Goal: Check status: Check status

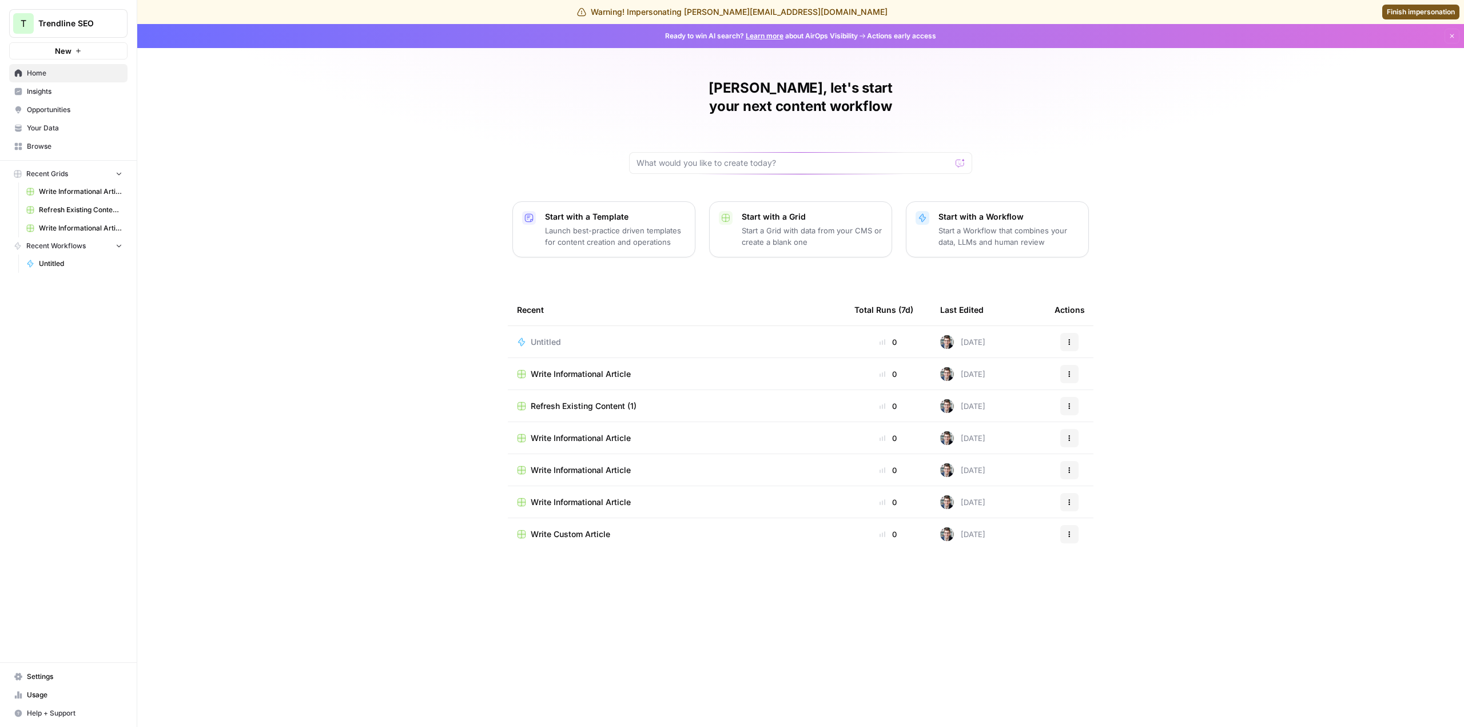
click at [59, 149] on span "Browse" at bounding box center [74, 146] width 95 height 10
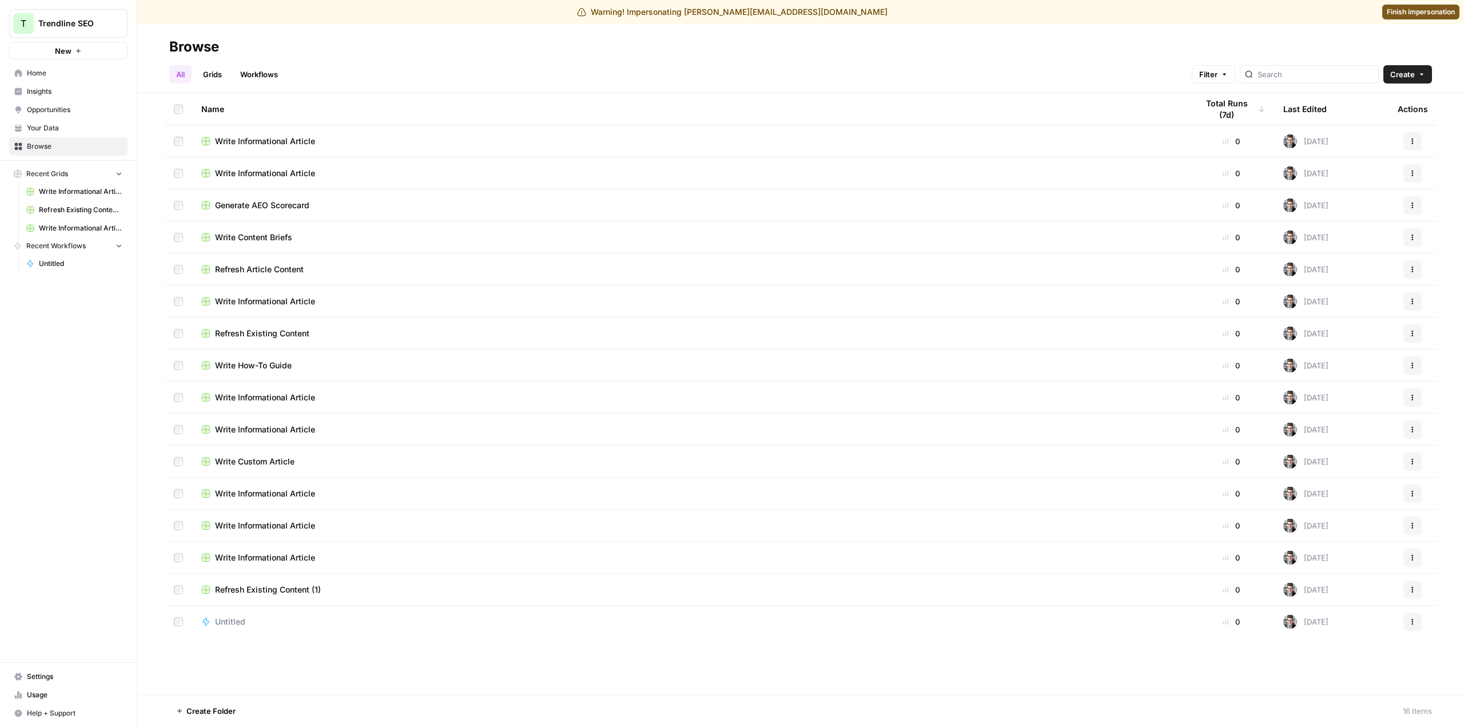
click at [75, 134] on link "Your Data" at bounding box center [68, 128] width 118 height 18
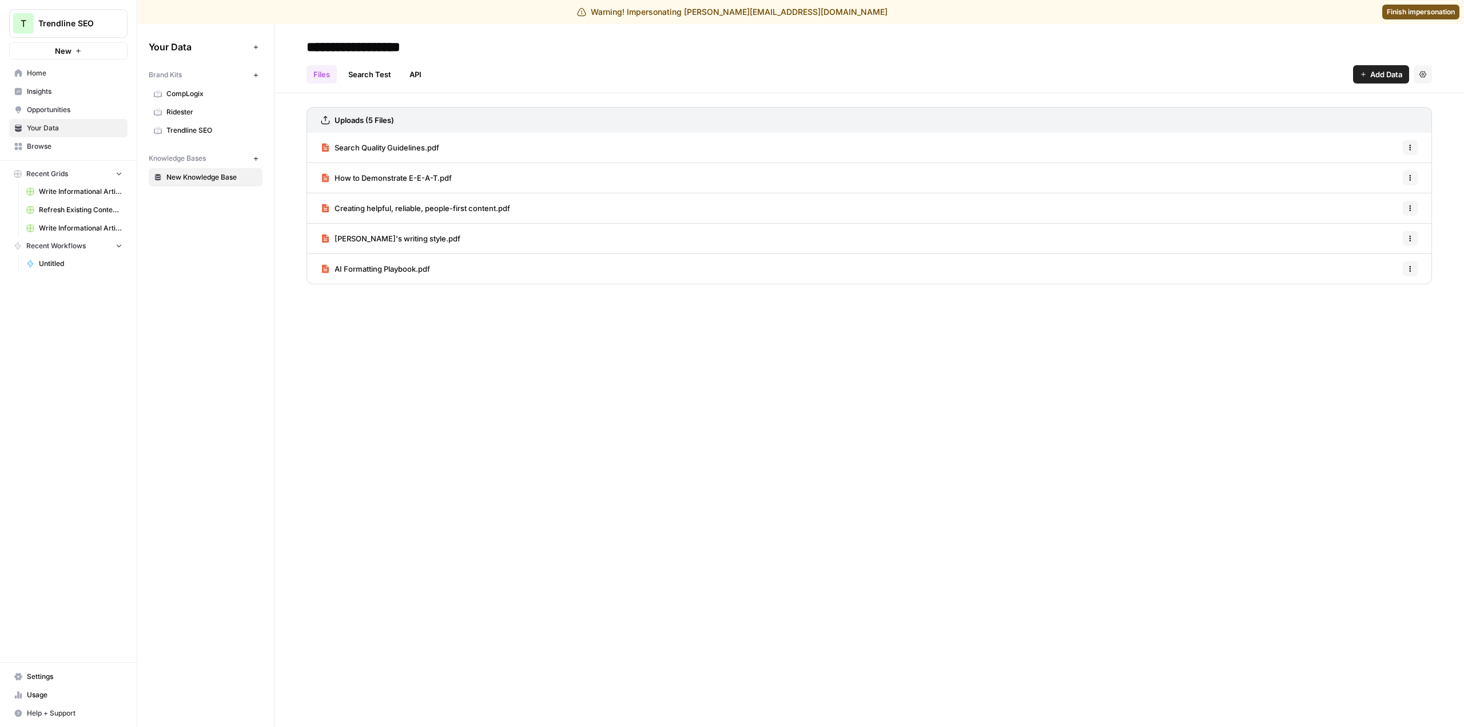
click at [65, 82] on link "Home" at bounding box center [68, 73] width 118 height 18
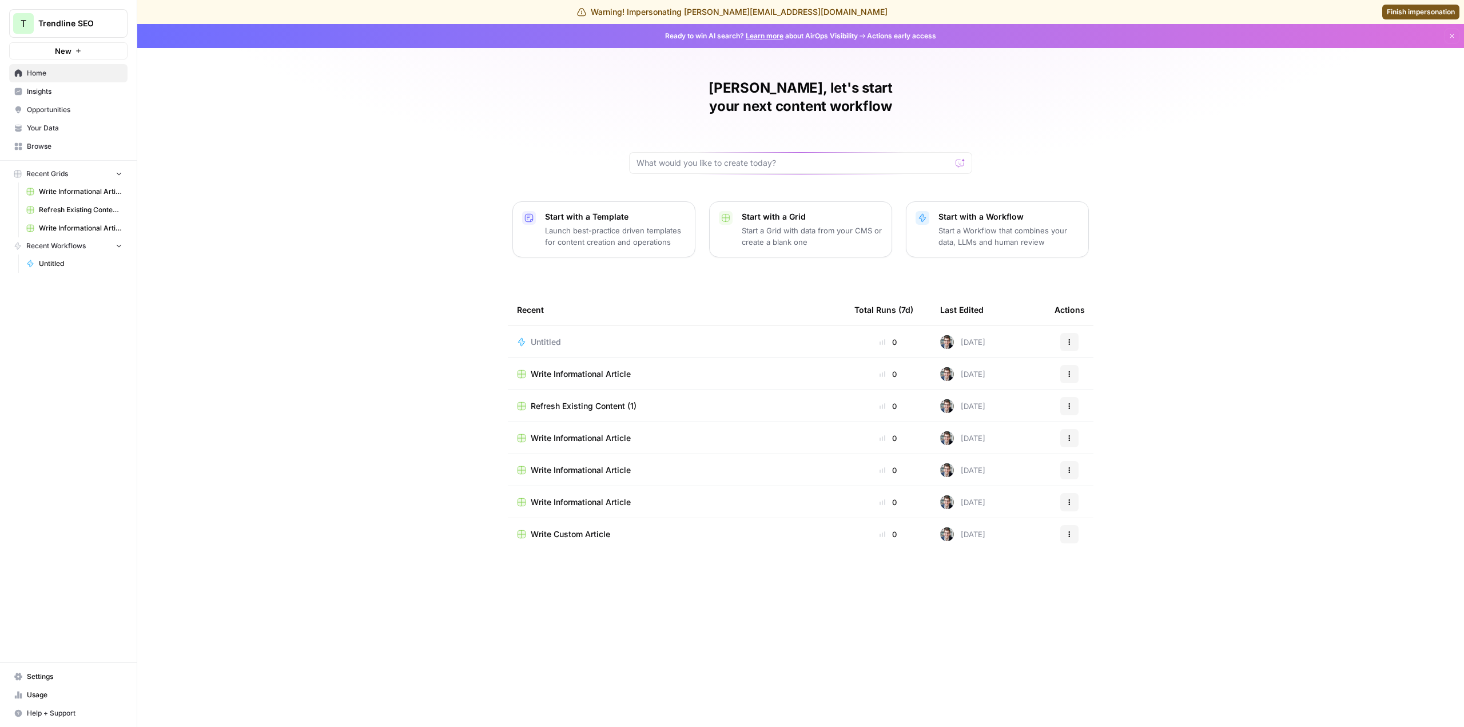
click at [105, 132] on span "Your Data" at bounding box center [74, 128] width 95 height 10
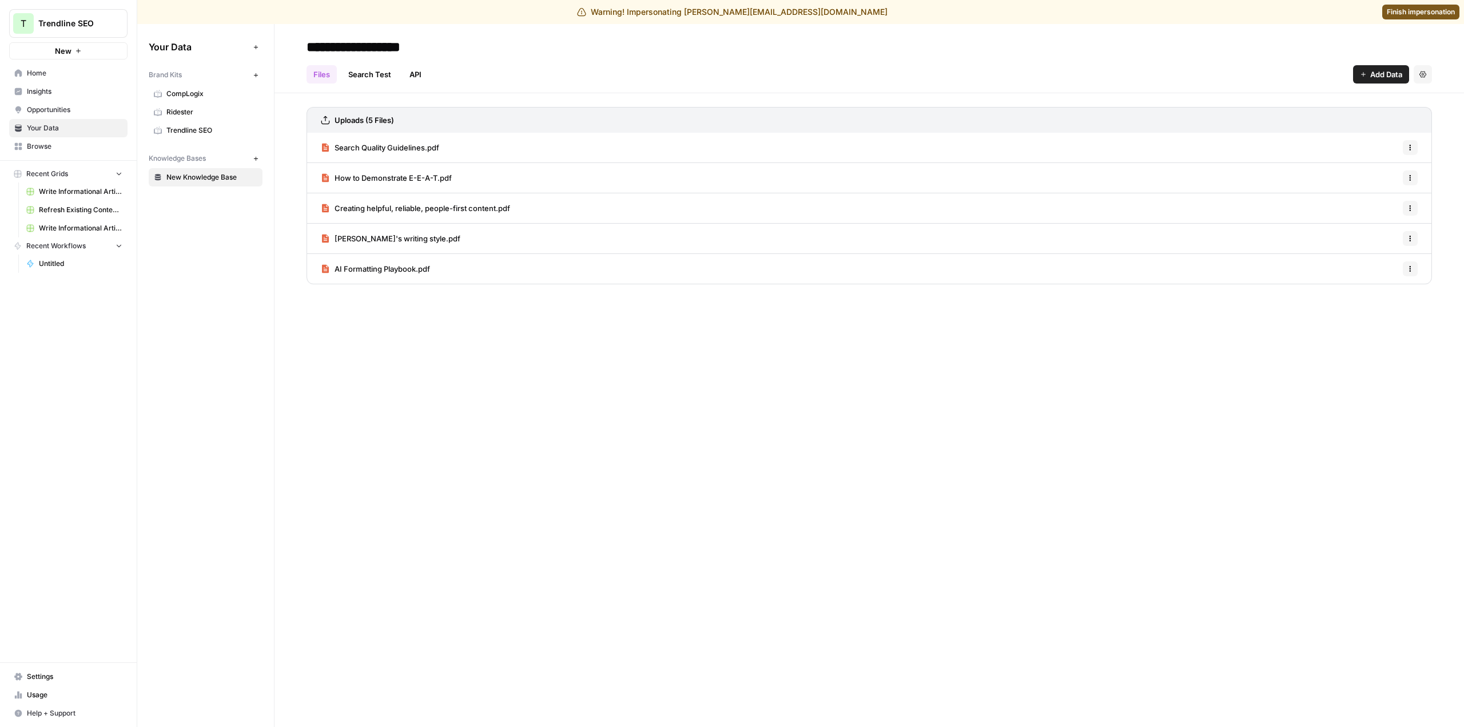
click at [64, 694] on span "Usage" at bounding box center [74, 695] width 95 height 10
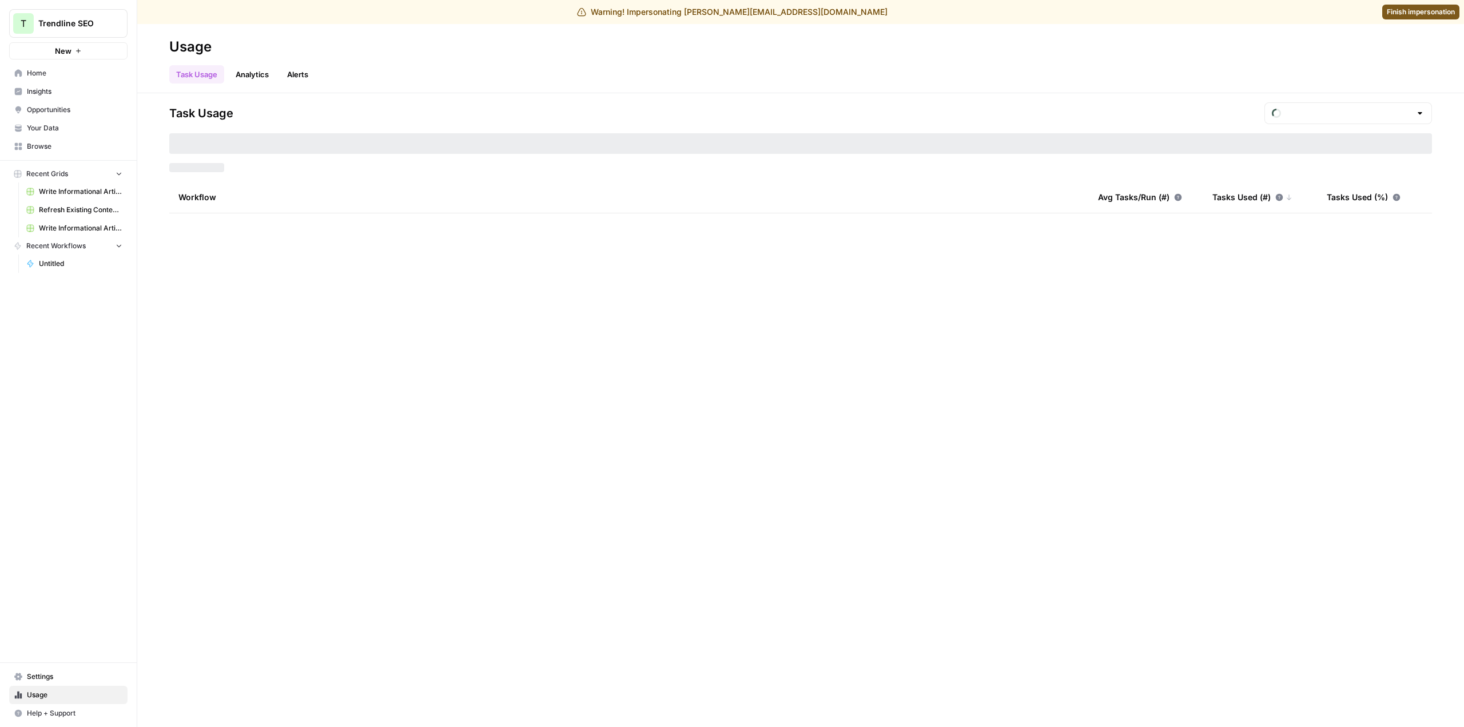
type input "September Tasks"
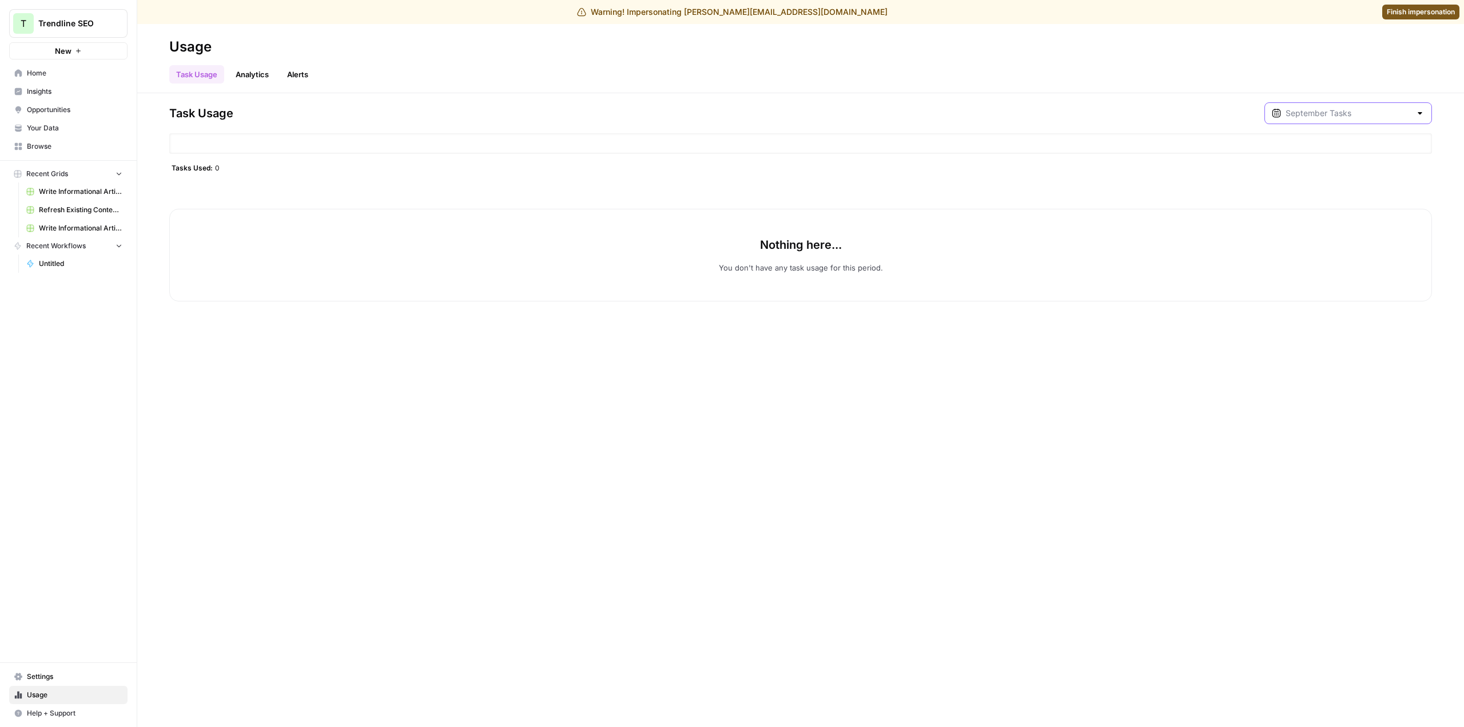
click at [1360, 109] on input "text" at bounding box center [1347, 113] width 125 height 11
type input "September Tasks"
click at [253, 78] on link "Analytics" at bounding box center [252, 74] width 47 height 18
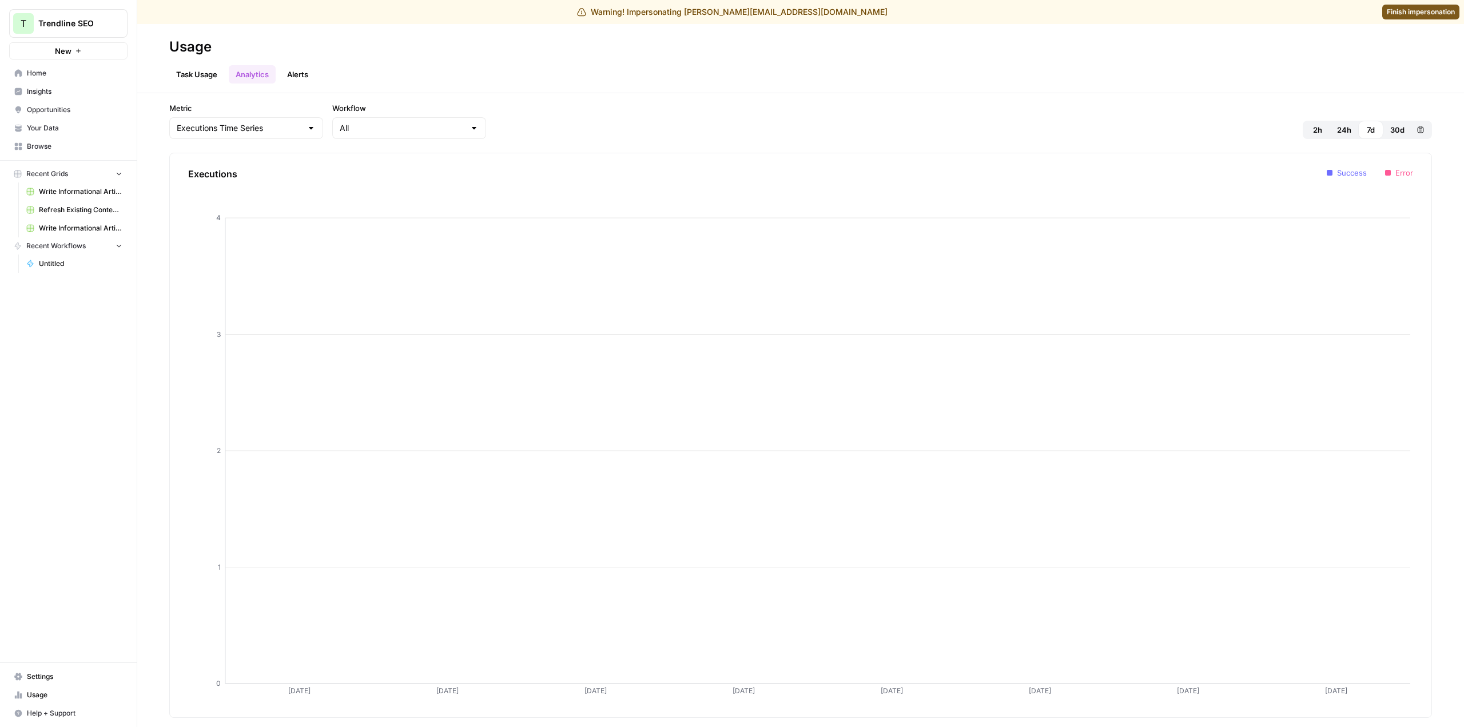
click at [55, 678] on span "Settings" at bounding box center [74, 676] width 95 height 10
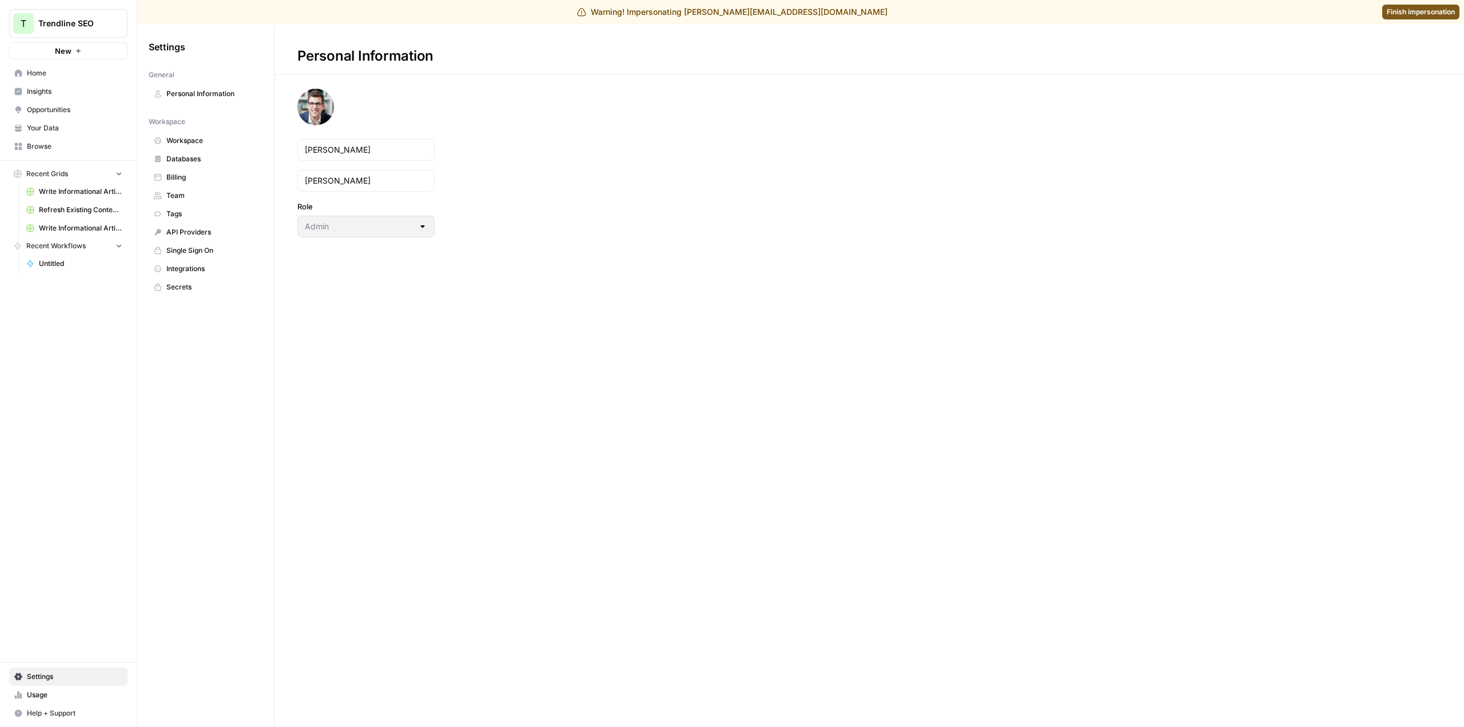
click at [192, 175] on span "Billing" at bounding box center [211, 177] width 91 height 10
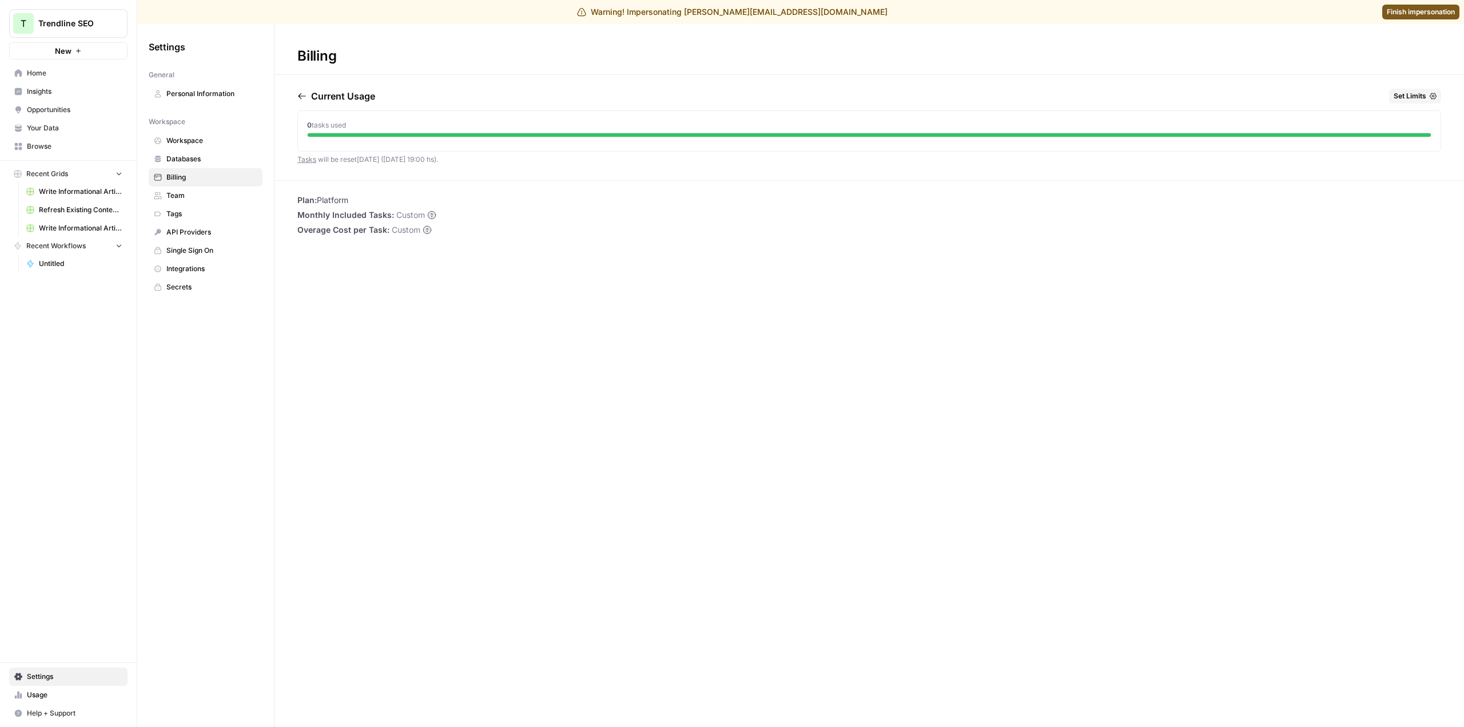
click at [483, 277] on div "Billing Current Usage Set Limits 0 tasks used Tasks will be reset in 29 days (3…" at bounding box center [868, 375] width 1189 height 703
click at [59, 703] on link "Usage" at bounding box center [68, 695] width 118 height 18
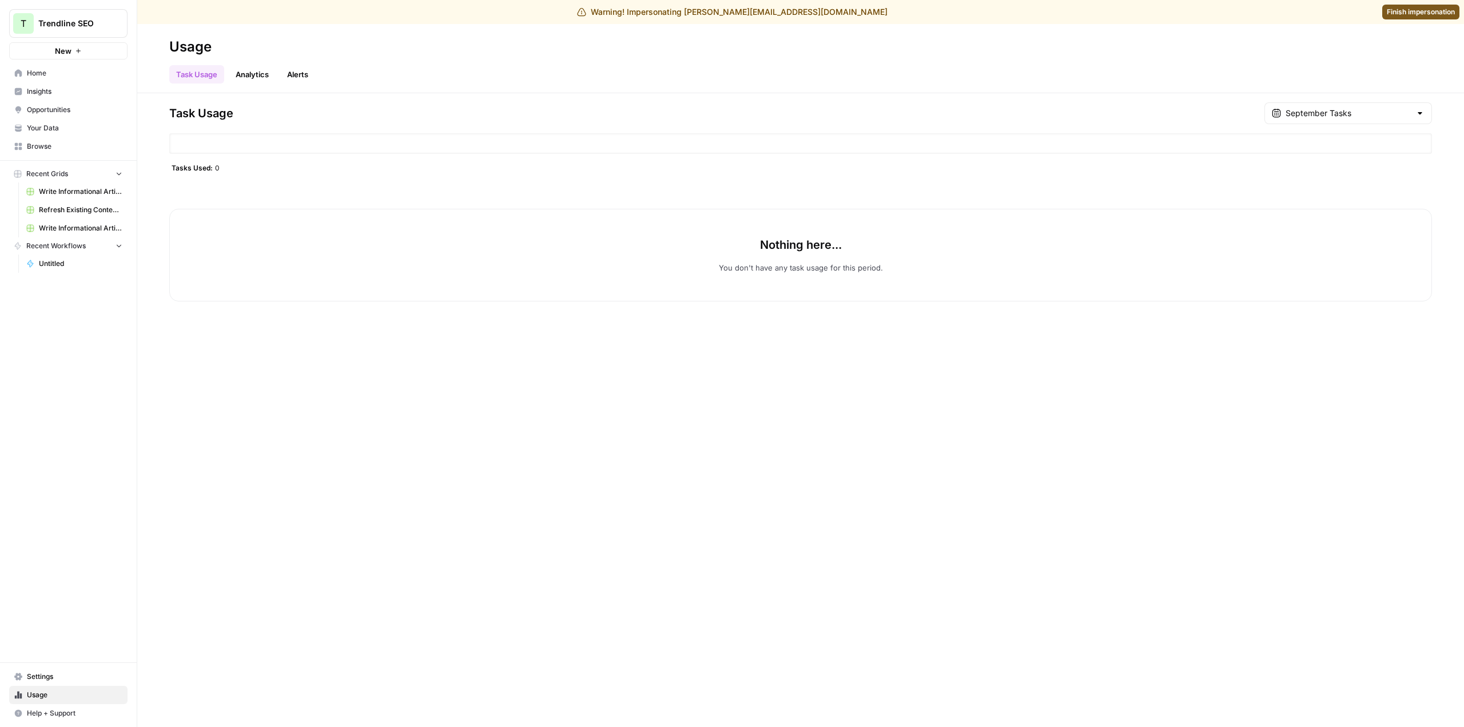
click at [1340, 105] on div "September Tasks" at bounding box center [1348, 113] width 168 height 22
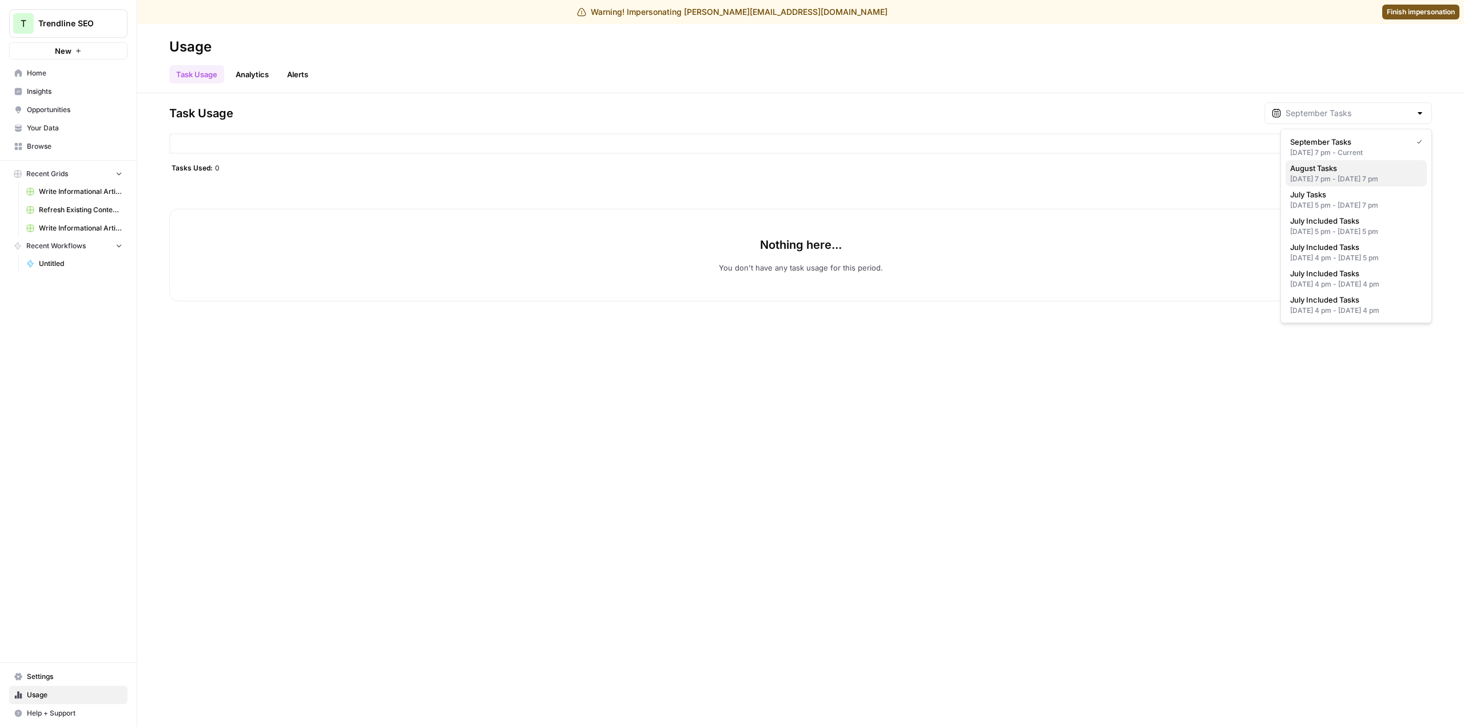
click at [1363, 169] on span "August Tasks" at bounding box center [1354, 167] width 128 height 11
type input "August Tasks"
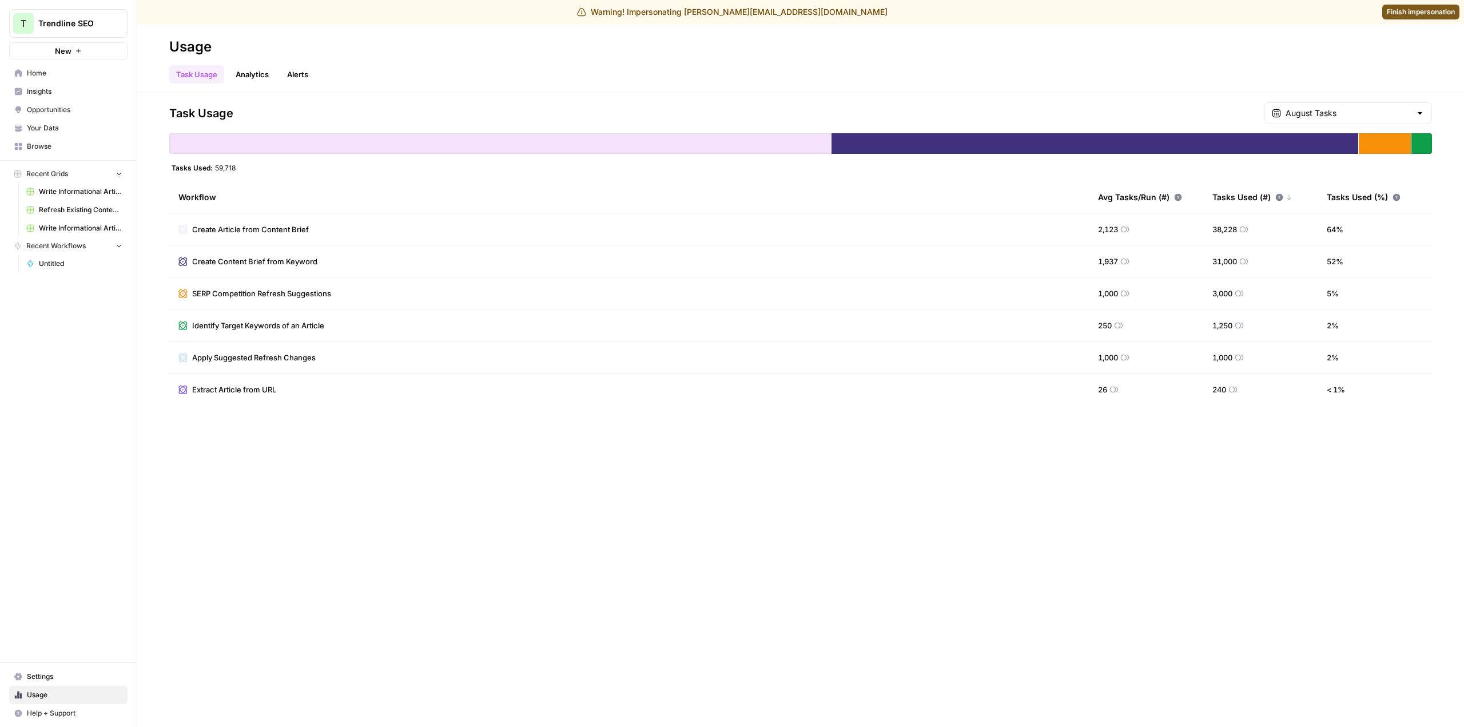
click at [71, 684] on link "Settings" at bounding box center [68, 676] width 118 height 18
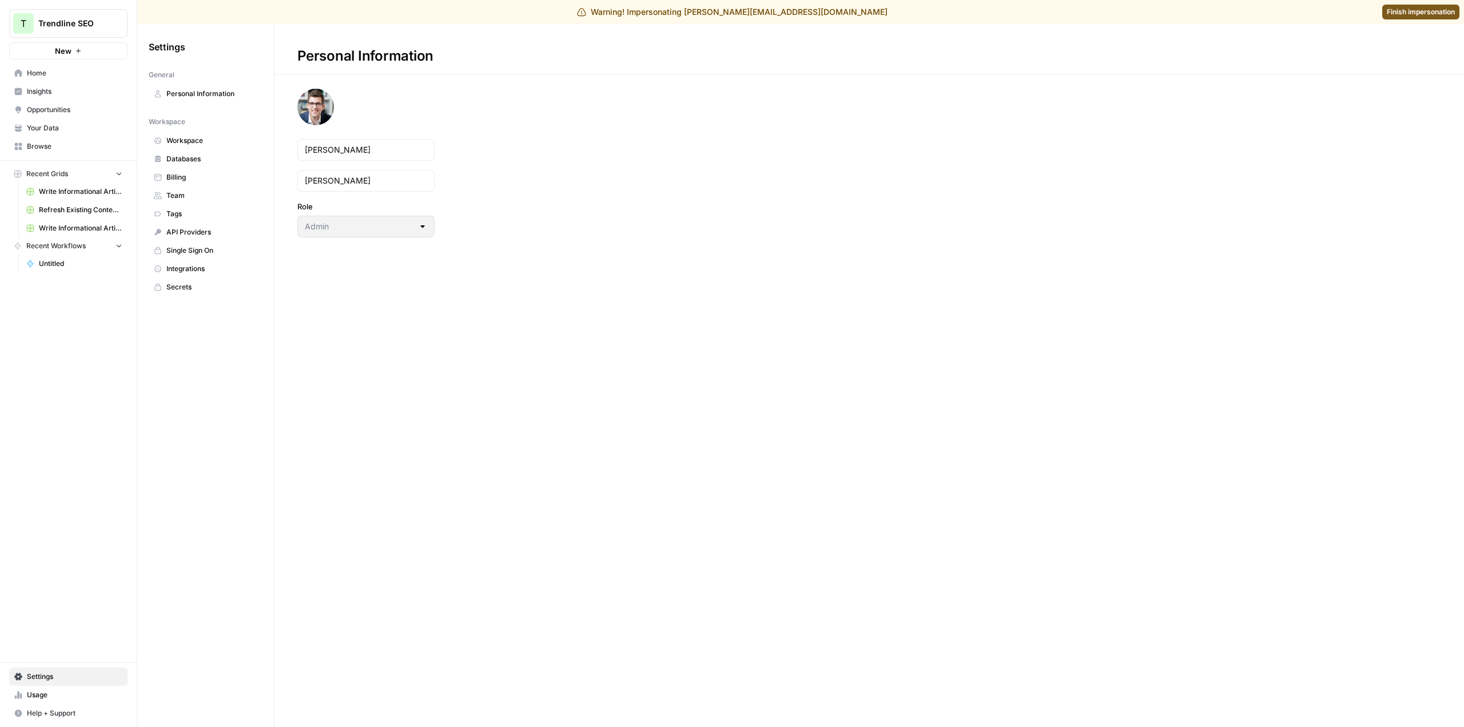
click at [200, 180] on span "Billing" at bounding box center [211, 177] width 91 height 10
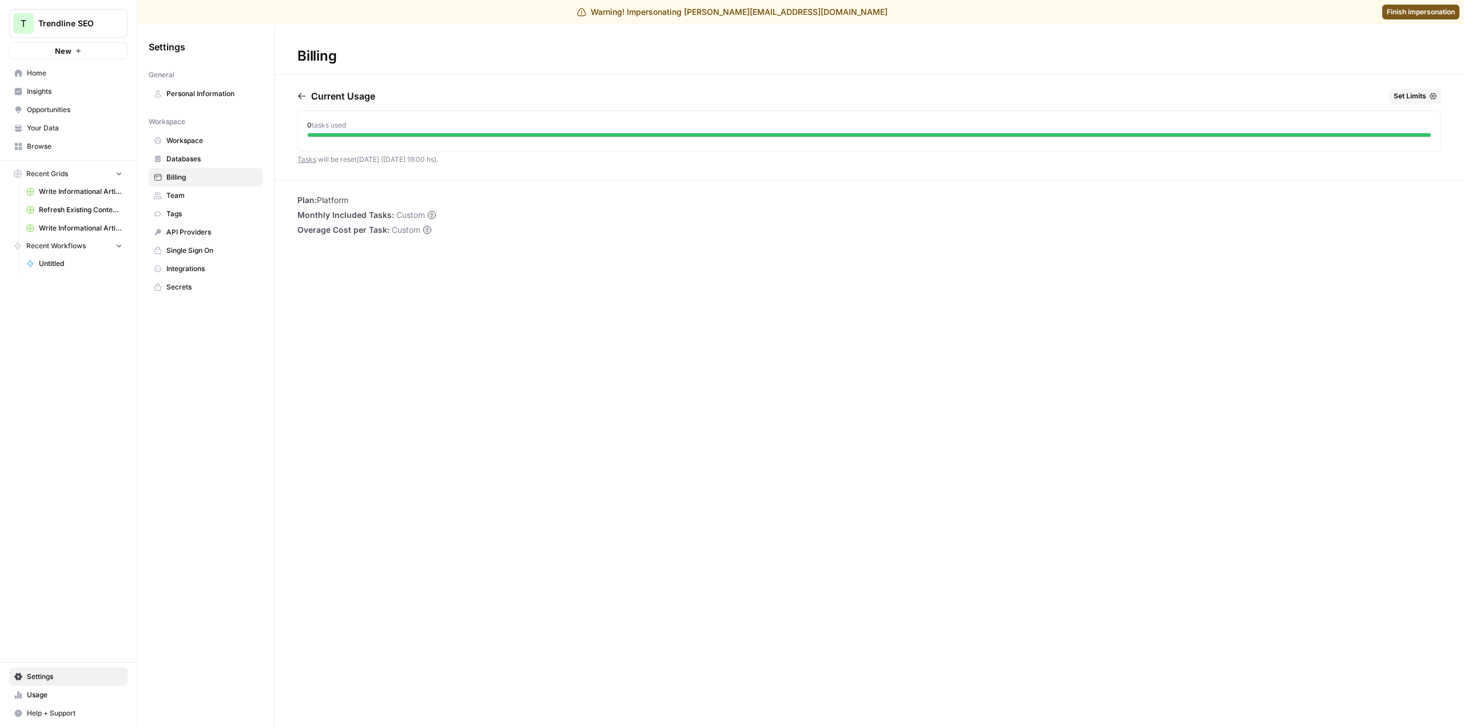
click at [417, 159] on span "Tasks will be reset in 29 days (30 Sep 19:00 hs) ." at bounding box center [367, 159] width 141 height 9
click at [46, 688] on link "Usage" at bounding box center [68, 695] width 118 height 18
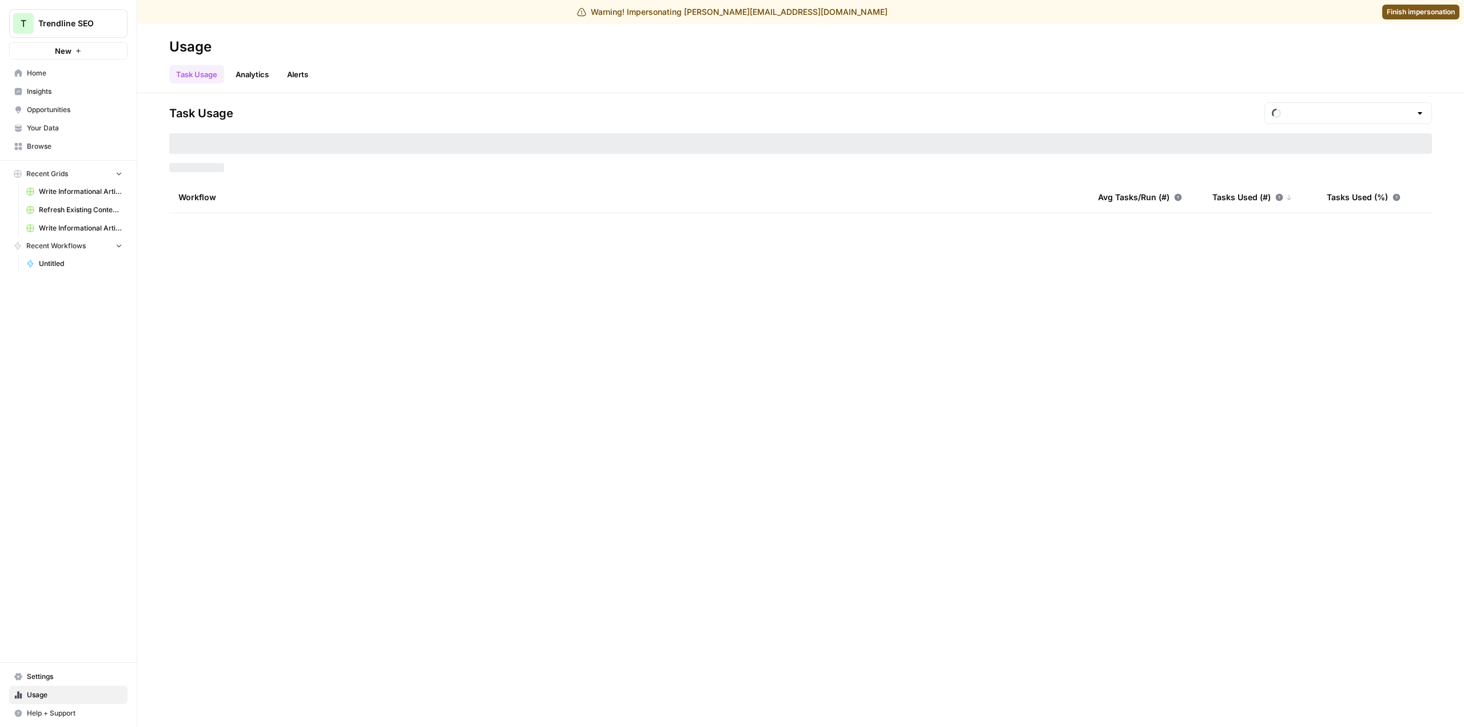
type input "September Tasks"
click at [1358, 106] on div "September Tasks" at bounding box center [1348, 113] width 168 height 22
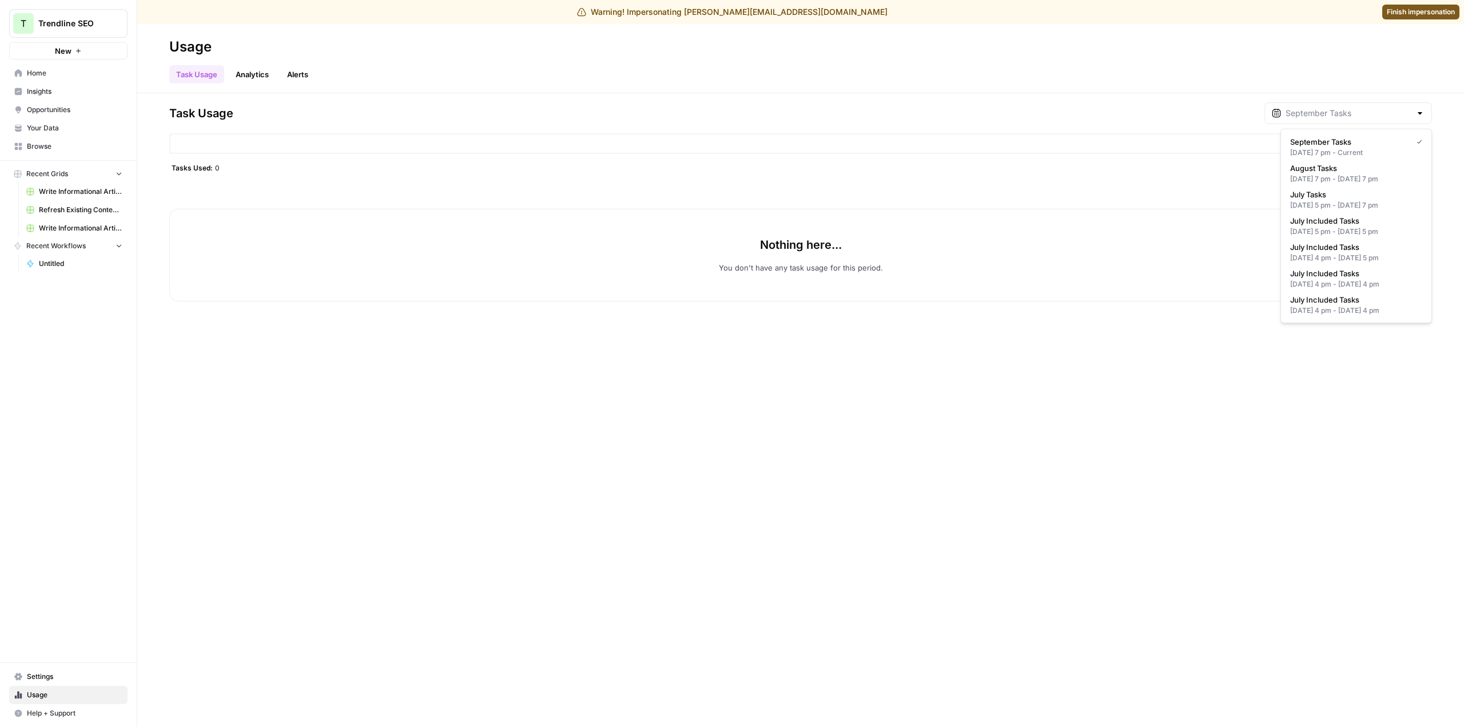
click at [1338, 165] on span "August Tasks" at bounding box center [1354, 167] width 128 height 11
type input "August Tasks"
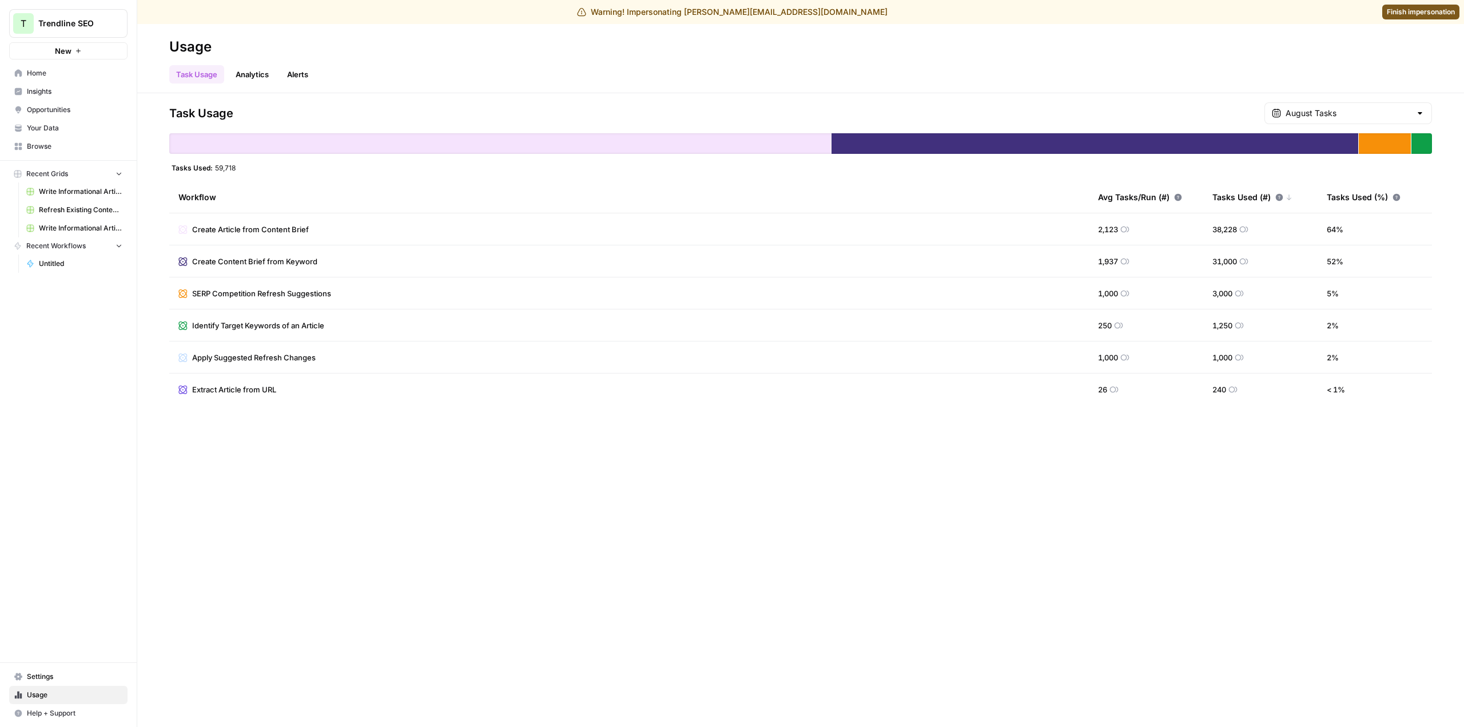
click at [455, 489] on div "Task Usage August Tasks Tasks Used: 59,718 Workflow Avg Tasks/Run (#) Tasks Use…" at bounding box center [800, 410] width 1327 height 634
click at [1395, 201] on div "Tasks Used (%)" at bounding box center [1364, 196] width 74 height 31
click at [1395, 196] on icon at bounding box center [1396, 197] width 8 height 8
click at [1386, 114] on input "text" at bounding box center [1347, 113] width 125 height 11
